Goal: Task Accomplishment & Management: Use online tool/utility

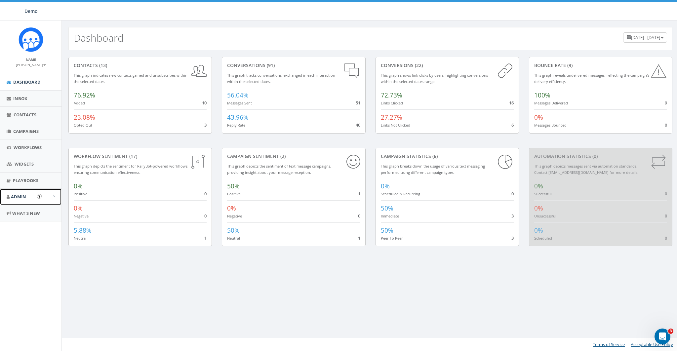
click at [19, 203] on link "Admin" at bounding box center [31, 197] width 62 height 16
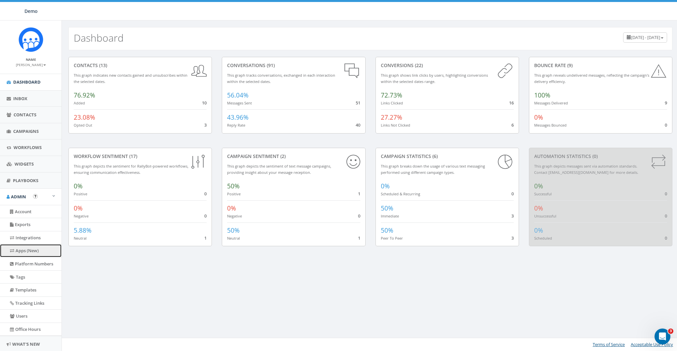
click at [27, 253] on link "Apps (New)" at bounding box center [31, 250] width 62 height 13
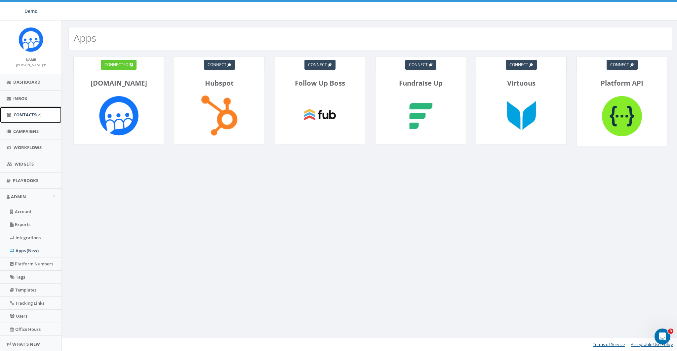
click at [22, 118] on link "Contacts" at bounding box center [31, 115] width 62 height 16
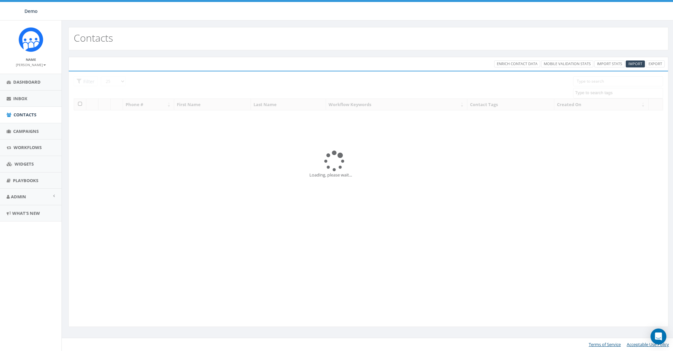
select select
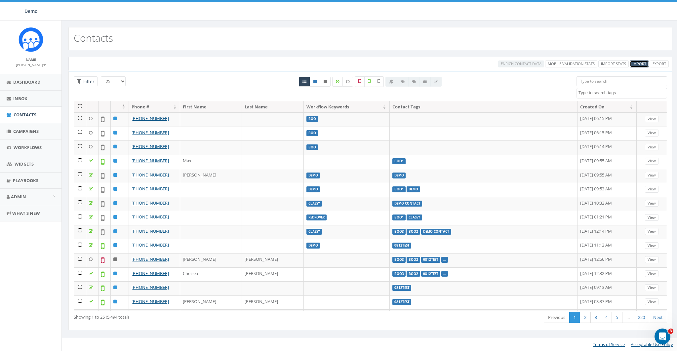
click at [641, 62] on span "Import" at bounding box center [640, 63] width 14 height 5
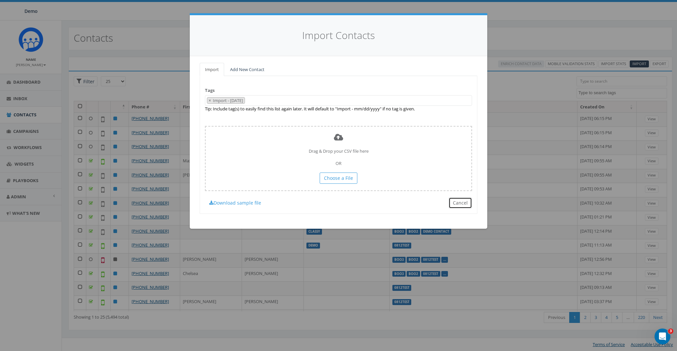
click at [457, 204] on button "Cancel" at bounding box center [460, 202] width 23 height 11
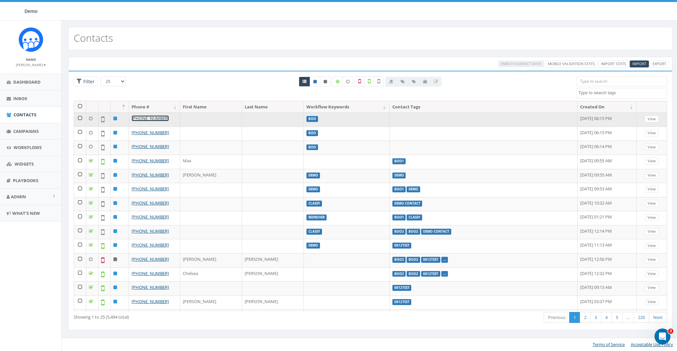
click at [157, 116] on link "+1 443-813-0681" at bounding box center [150, 118] width 37 height 6
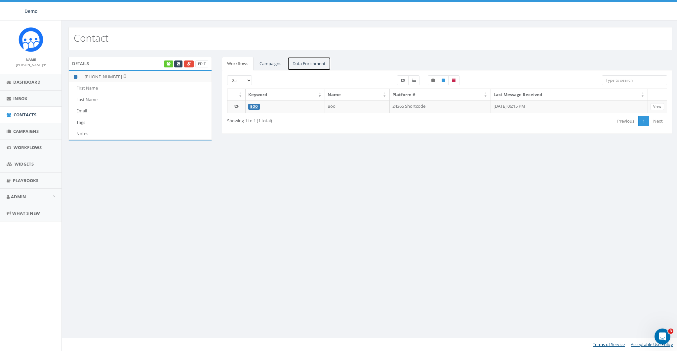
click at [321, 67] on link "Data Enrichment" at bounding box center [309, 64] width 44 height 14
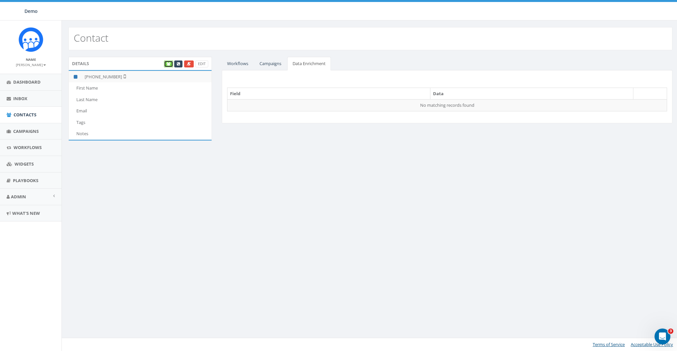
click at [170, 64] on icon at bounding box center [169, 64] width 4 height 4
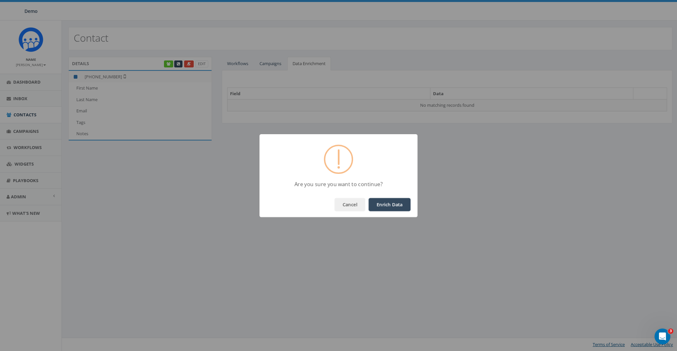
click at [395, 204] on button "Enrich Data" at bounding box center [390, 204] width 42 height 13
click at [395, 204] on button "OK" at bounding box center [399, 204] width 22 height 13
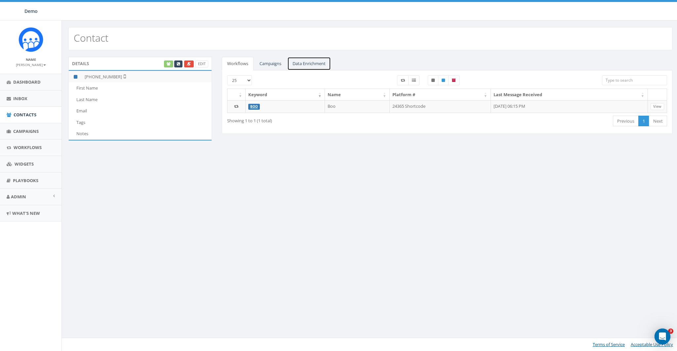
click at [307, 64] on link "Data Enrichment" at bounding box center [309, 64] width 44 height 14
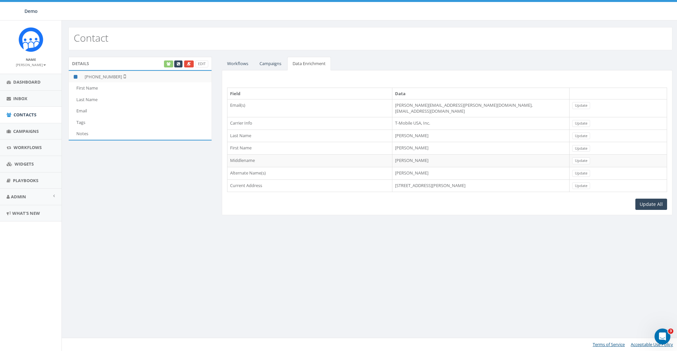
click at [425, 107] on td "sharnice.barnett@yahoo.com, sharniceb@aol.com" at bounding box center [480, 108] width 177 height 18
click at [408, 181] on td "1003 Bellemore Rd, Baltimore, MD, 21210" at bounding box center [480, 186] width 177 height 13
click at [409, 181] on td "1003 Bellemore Rd, Baltimore, MD, 21210" at bounding box center [480, 186] width 177 height 13
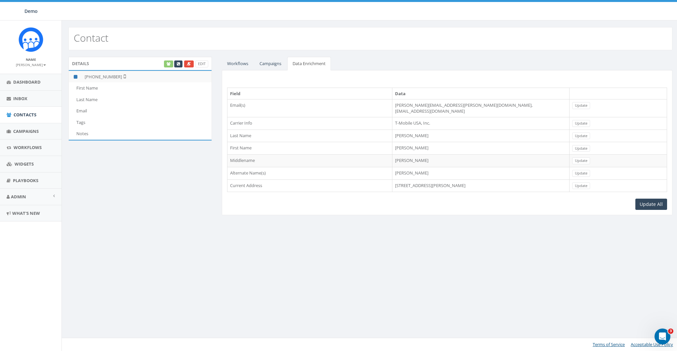
click at [394, 102] on td "sharnice.barnett@yahoo.com, sharniceb@aol.com" at bounding box center [480, 108] width 177 height 18
click at [357, 258] on div "Contact Details Edit +1 443-813-0681 First Name Last Name Email Tags Notes Work…" at bounding box center [371, 186] width 618 height 331
click at [241, 65] on link "Workflows" at bounding box center [238, 64] width 32 height 14
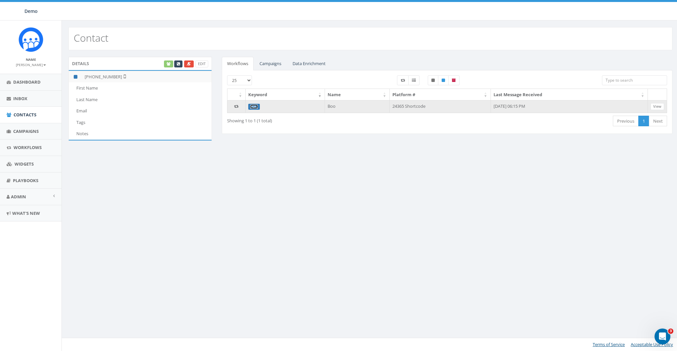
click at [255, 105] on link "BOO" at bounding box center [254, 107] width 8 height 4
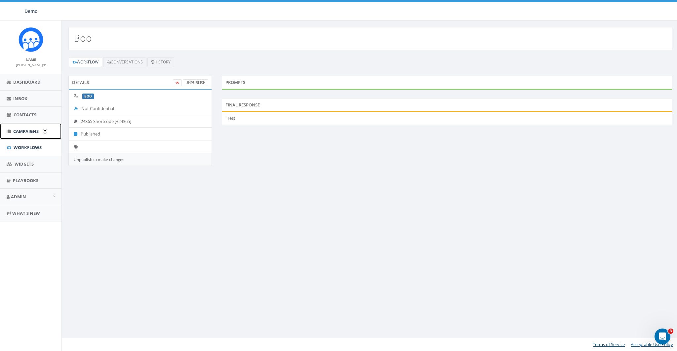
click at [33, 132] on span "Campaigns" at bounding box center [25, 131] width 25 height 6
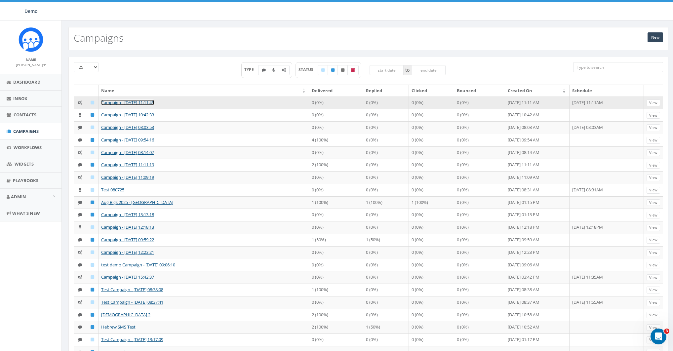
click at [154, 104] on link "Campaign - [DATE] 11:11:45" at bounding box center [127, 103] width 53 height 6
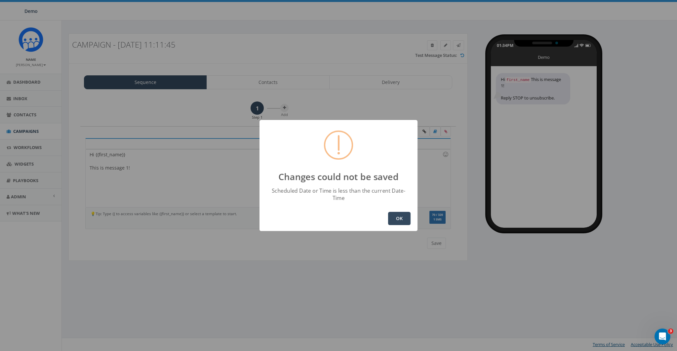
click at [397, 213] on button "OK" at bounding box center [399, 218] width 22 height 13
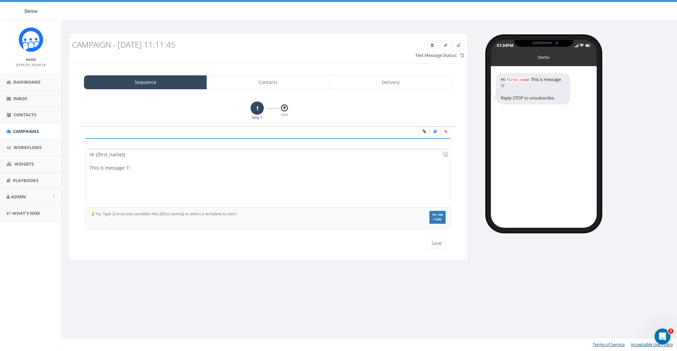
click at [286, 107] on icon at bounding box center [284, 108] width 3 height 4
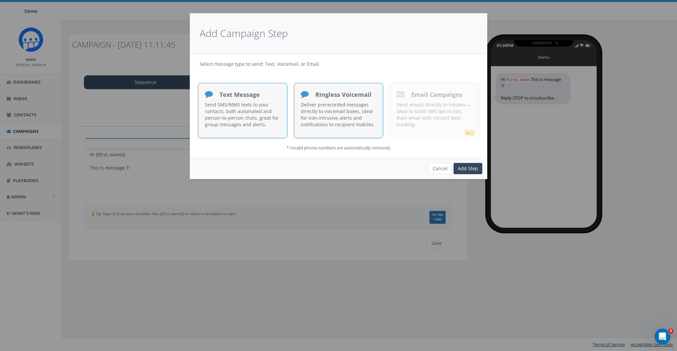
click at [332, 107] on p "Deliver prerecorded messages directly to voicemail boxes, ideal for non-intrusi…" at bounding box center [338, 115] width 75 height 26
click at [442, 167] on button "Cancel" at bounding box center [440, 168] width 23 height 11
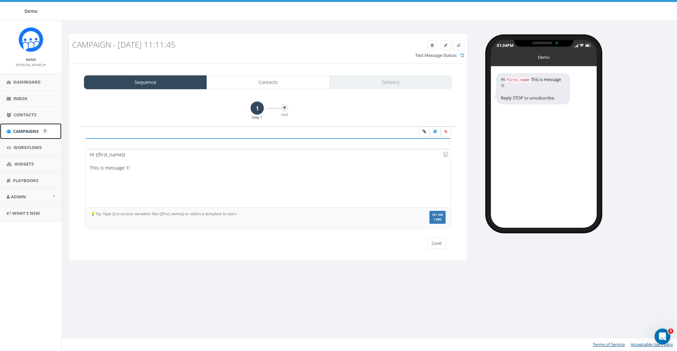
click at [7, 129] on icon at bounding box center [9, 131] width 4 height 4
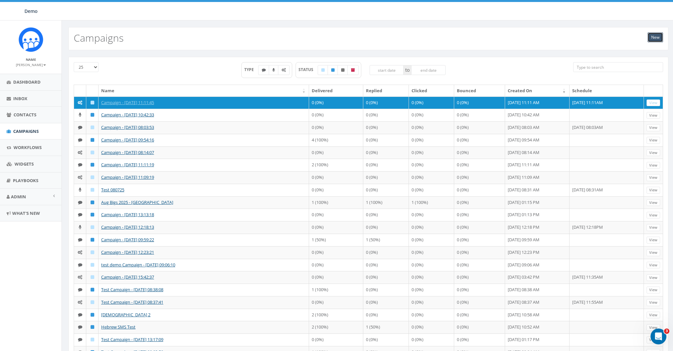
click at [657, 36] on link "New" at bounding box center [656, 37] width 16 height 10
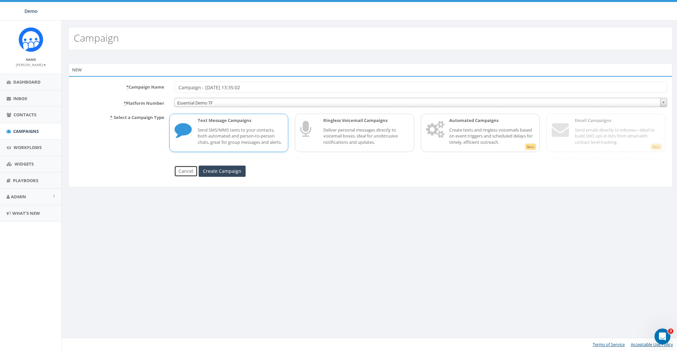
click at [186, 175] on link "Cancel" at bounding box center [185, 171] width 23 height 11
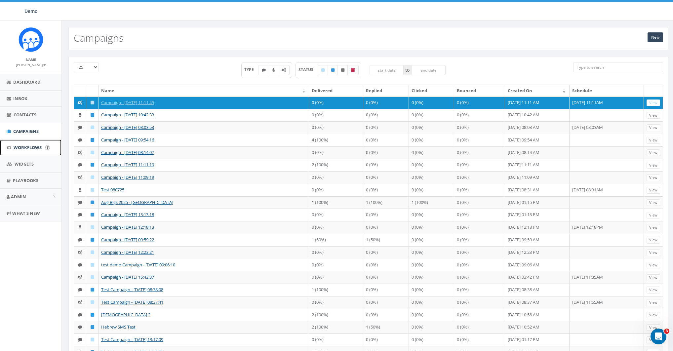
click at [26, 147] on span "Workflows" at bounding box center [28, 148] width 28 height 6
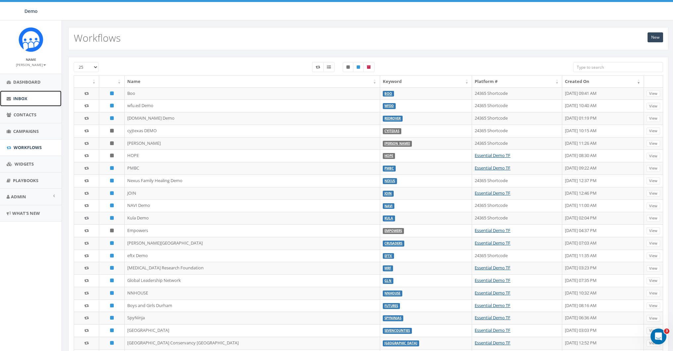
click at [13, 100] on span "Inbox" at bounding box center [20, 99] width 14 height 6
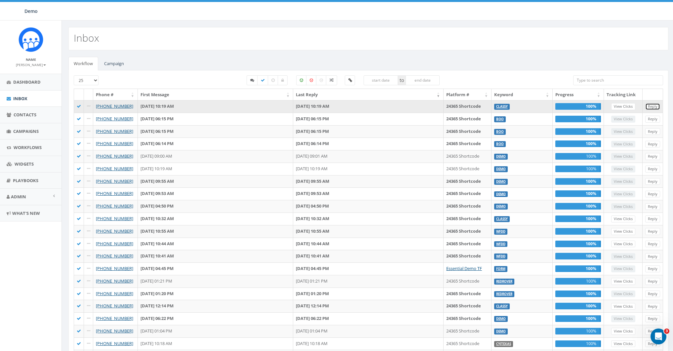
click at [652, 106] on link "Reply" at bounding box center [653, 106] width 15 height 7
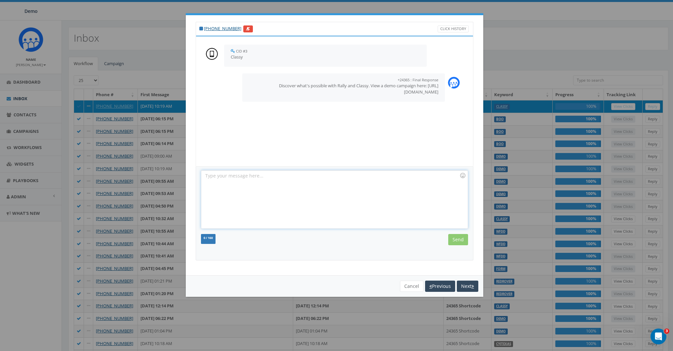
click at [301, 181] on div at bounding box center [334, 200] width 266 height 58
click at [410, 286] on button "Cancel" at bounding box center [411, 286] width 23 height 11
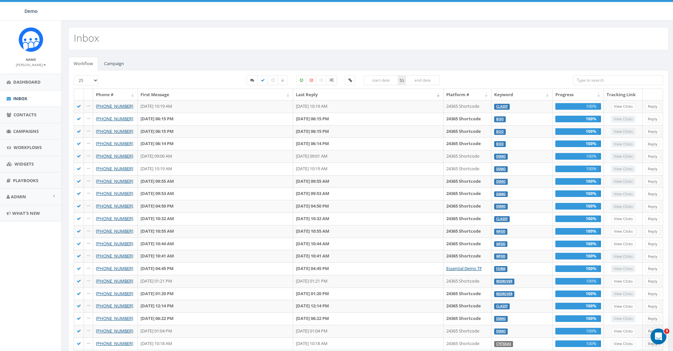
click at [217, 76] on div "to" at bounding box center [344, 81] width 450 height 13
